Goal: Find specific page/section: Find specific page/section

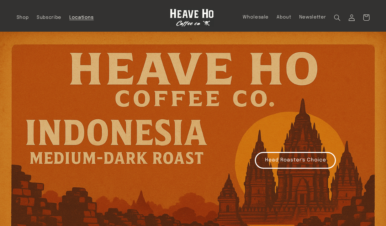
click at [89, 19] on span "Locations" at bounding box center [81, 18] width 24 height 6
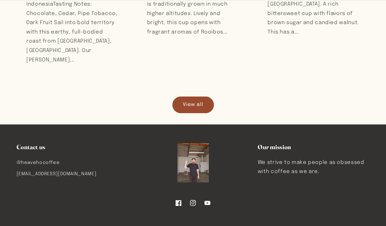
scroll to position [718, 0]
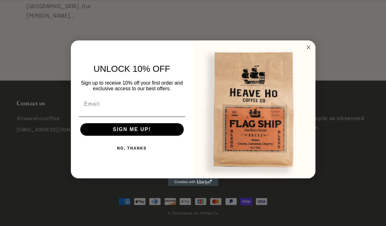
click at [307, 45] on circle "Close dialog" at bounding box center [308, 47] width 7 height 7
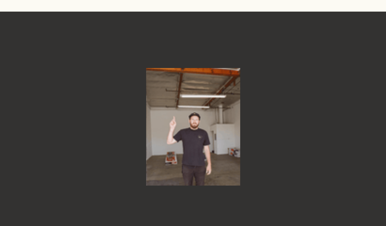
click at [192, 152] on link "Instagram" at bounding box center [193, 159] width 14 height 14
